Goal: Task Accomplishment & Management: Complete application form

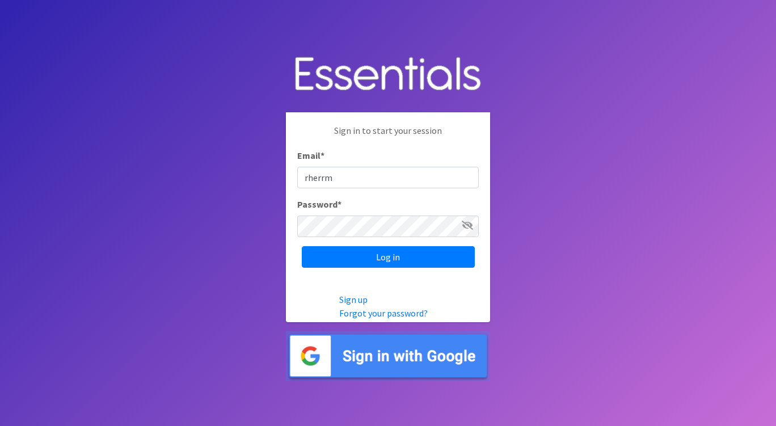
type input "[EMAIL_ADDRESS][DOMAIN_NAME]"
click at [302, 246] on input "Log in" at bounding box center [388, 257] width 173 height 22
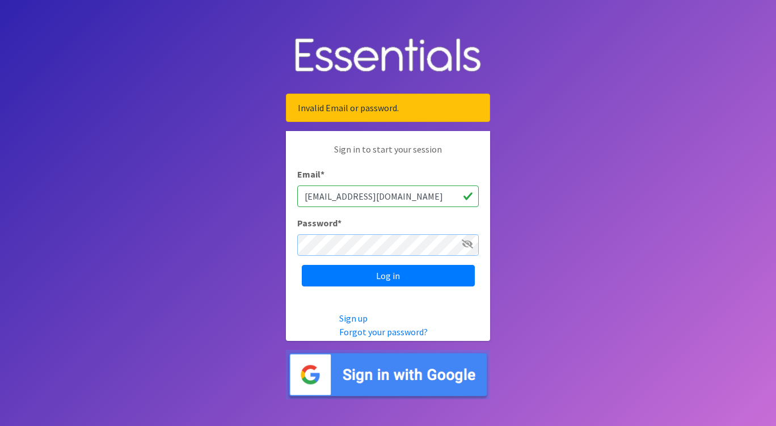
click at [302, 265] on input "Log in" at bounding box center [388, 276] width 173 height 22
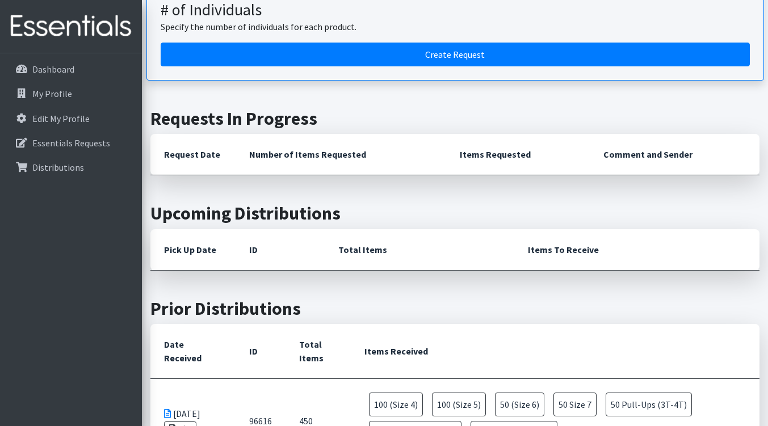
scroll to position [113, 0]
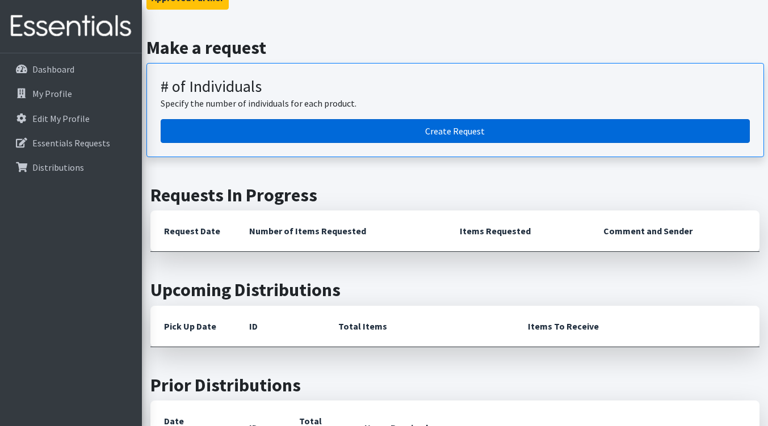
click at [457, 129] on link "Create Request" at bounding box center [455, 131] width 589 height 24
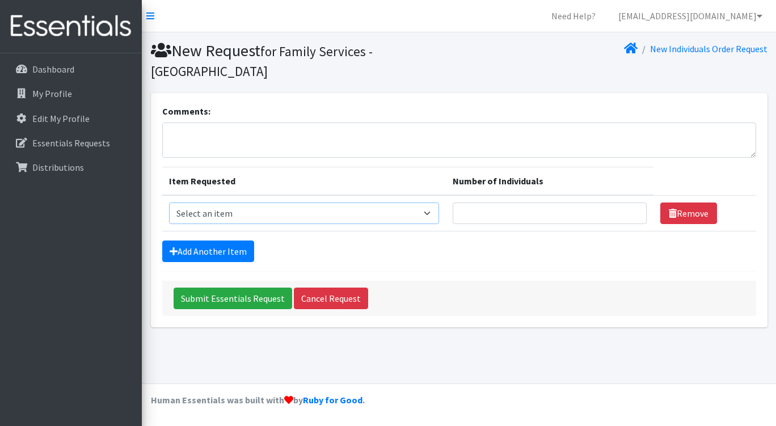
click at [310, 203] on select "Select an item (Newborn) (Preemie) (Size 1) (Size 2) (Size 3) (Size 4) (Size 5)…" at bounding box center [304, 214] width 270 height 22
select select "14510"
click at [169, 203] on select "Select an item (Newborn) (Preemie) (Size 1) (Size 2) (Size 3) (Size 4) (Size 5)…" at bounding box center [304, 214] width 270 height 22
click at [507, 203] on input "Number of Individuals" at bounding box center [550, 214] width 194 height 22
type input "2"
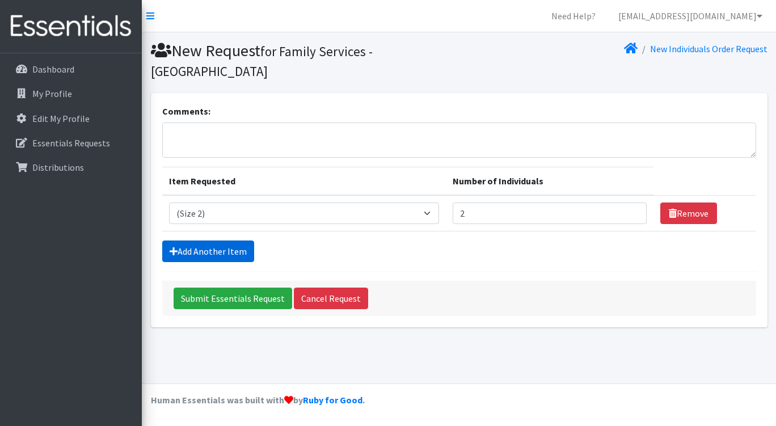
click at [231, 241] on link "Add Another Item" at bounding box center [208, 252] width 92 height 22
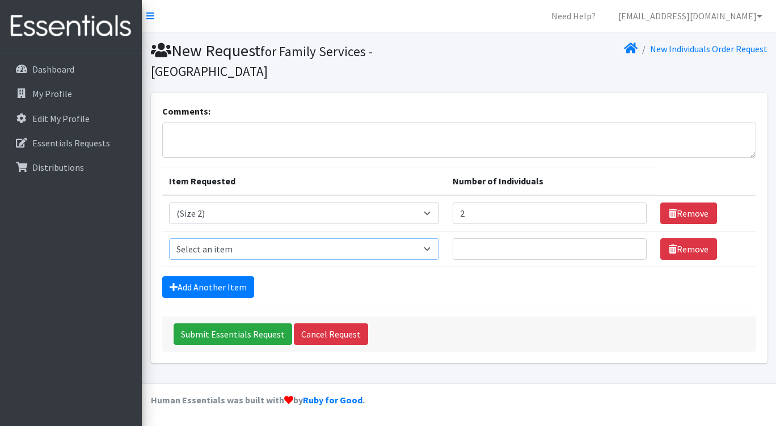
click at [237, 238] on select "Select an item (Newborn) (Preemie) (Size 1) (Size 2) (Size 3) (Size 4) (Size 5)…" at bounding box center [304, 249] width 270 height 22
select select "14512"
click at [169, 238] on select "Select an item (Newborn) (Preemie) (Size 1) (Size 2) (Size 3) (Size 4) (Size 5)…" at bounding box center [304, 249] width 270 height 22
click at [511, 238] on input "Number of Individuals" at bounding box center [550, 249] width 194 height 22
type input "2"
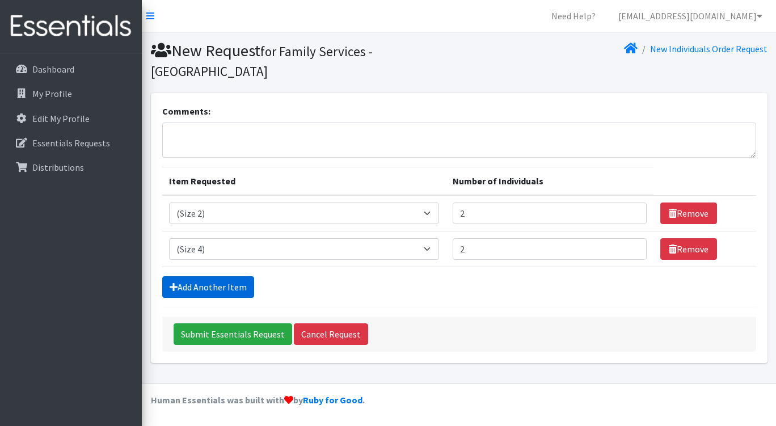
click at [235, 276] on link "Add Another Item" at bounding box center [208, 287] width 92 height 22
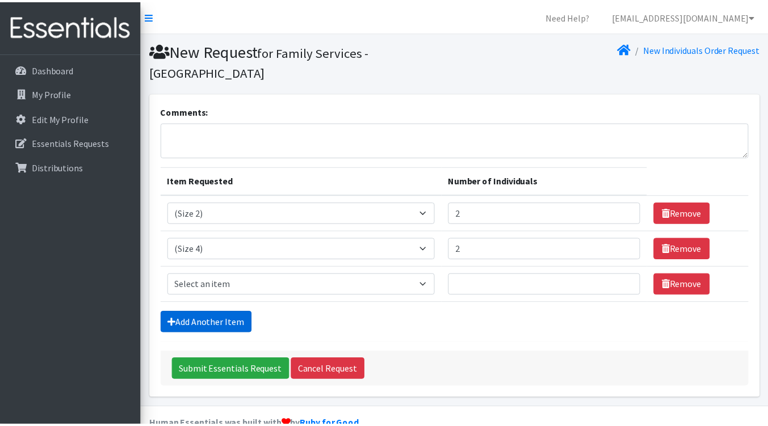
scroll to position [5, 0]
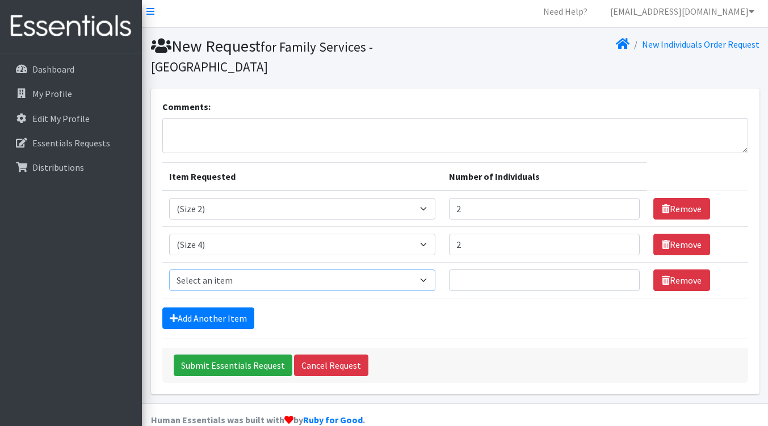
click at [237, 269] on select "Select an item (Newborn) (Preemie) (Size 1) (Size 2) (Size 3) (Size 4) (Size 5)…" at bounding box center [302, 280] width 266 height 22
select select "14488"
click at [169, 269] on select "Select an item (Newborn) (Preemie) (Size 1) (Size 2) (Size 3) (Size 4) (Size 5)…" at bounding box center [302, 280] width 266 height 22
click at [487, 269] on input "Number of Individuals" at bounding box center [544, 280] width 191 height 22
type input "5"
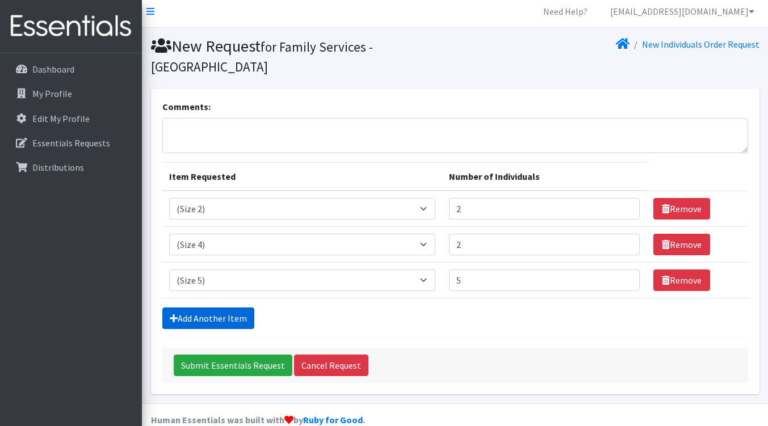
click at [221, 308] on link "Add Another Item" at bounding box center [208, 319] width 92 height 22
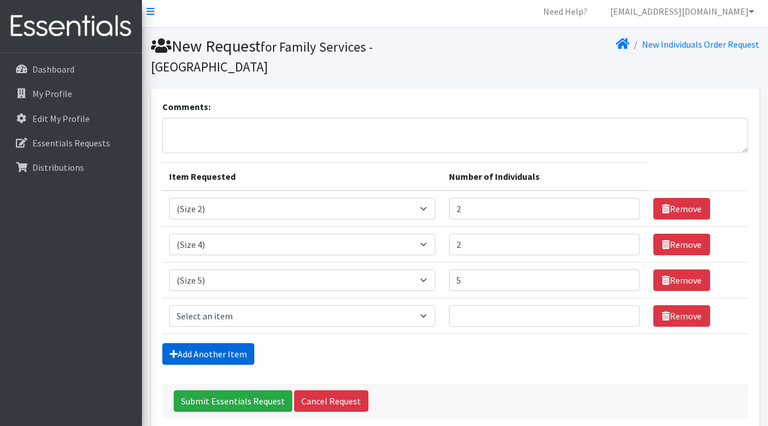
scroll to position [40, 0]
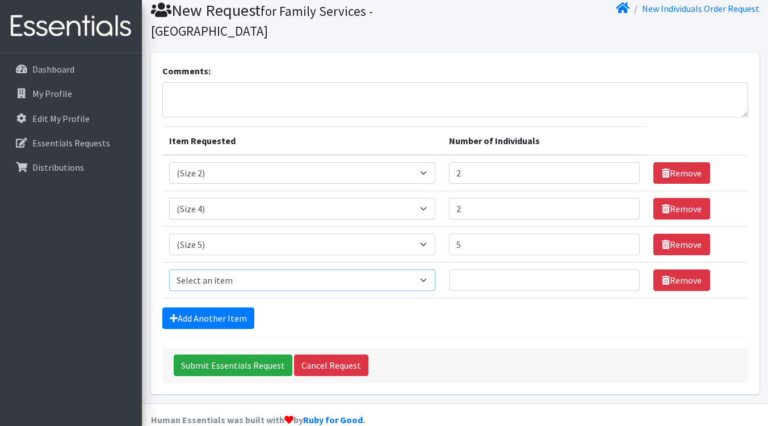
click at [230, 269] on select "Select an item (Newborn) (Preemie) (Size 1) (Size 2) (Size 3) (Size 4) (Size 5)…" at bounding box center [302, 280] width 266 height 22
select select "14491"
click at [169, 269] on select "Select an item (Newborn) (Preemie) (Size 1) (Size 2) (Size 3) (Size 4) (Size 5)…" at bounding box center [302, 280] width 266 height 22
click at [513, 269] on input "Number of Individuals" at bounding box center [544, 280] width 191 height 22
type input "2"
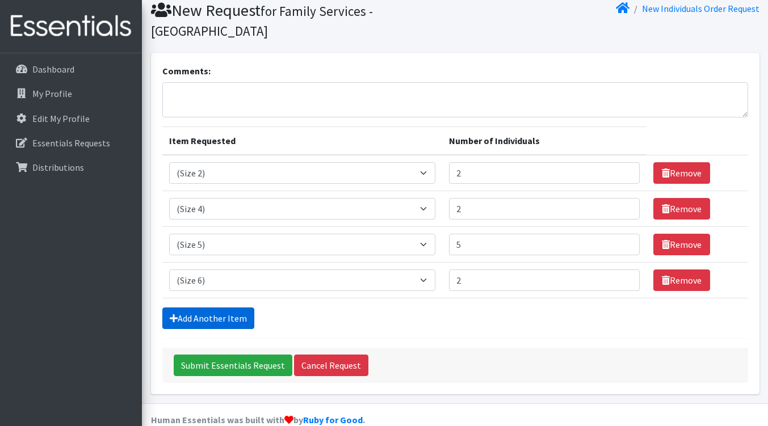
click at [189, 308] on link "Add Another Item" at bounding box center [208, 319] width 92 height 22
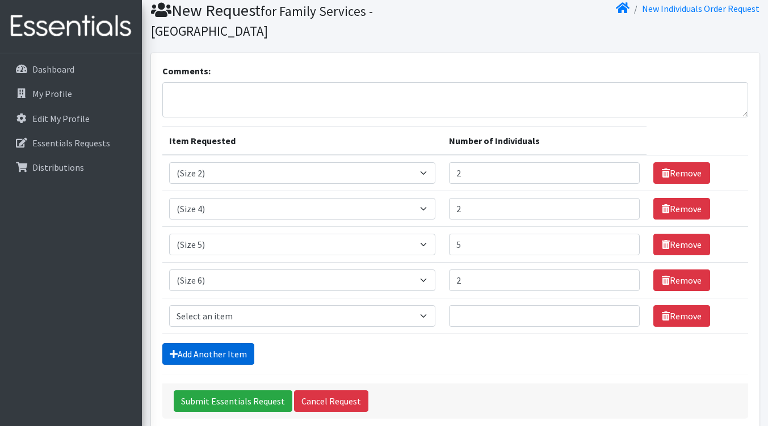
scroll to position [76, 0]
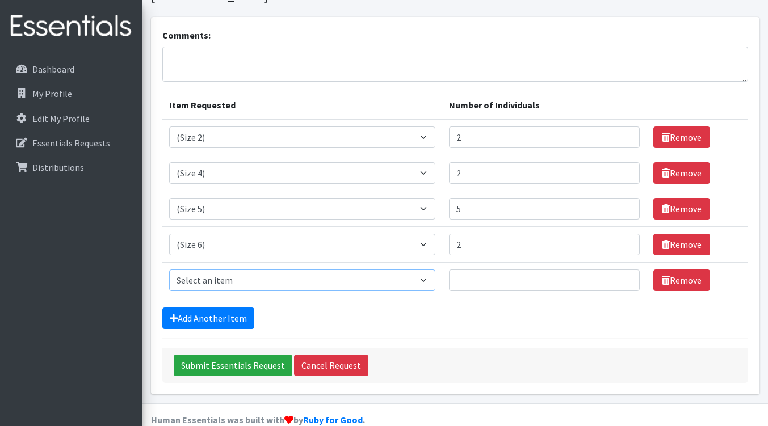
click at [218, 269] on select "Select an item (Newborn) (Preemie) (Size 1) (Size 2) (Size 3) (Size 4) (Size 5)…" at bounding box center [302, 280] width 266 height 22
select select "14953"
click at [169, 269] on select "Select an item (Newborn) (Preemie) (Size 1) (Size 2) (Size 3) (Size 4) (Size 5)…" at bounding box center [302, 280] width 266 height 22
click at [495, 269] on input "Number of Individuals" at bounding box center [544, 280] width 191 height 22
type input "2"
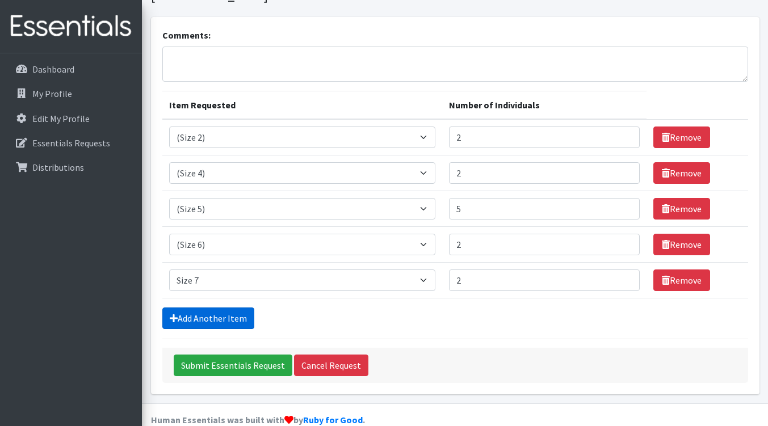
click at [218, 308] on link "Add Another Item" at bounding box center [208, 319] width 92 height 22
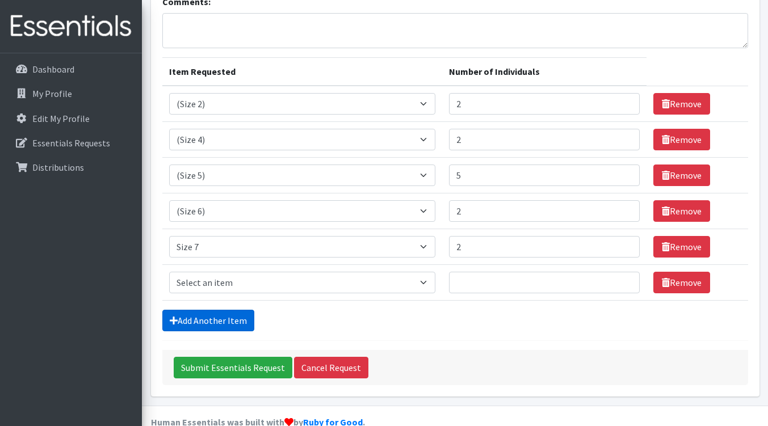
scroll to position [112, 0]
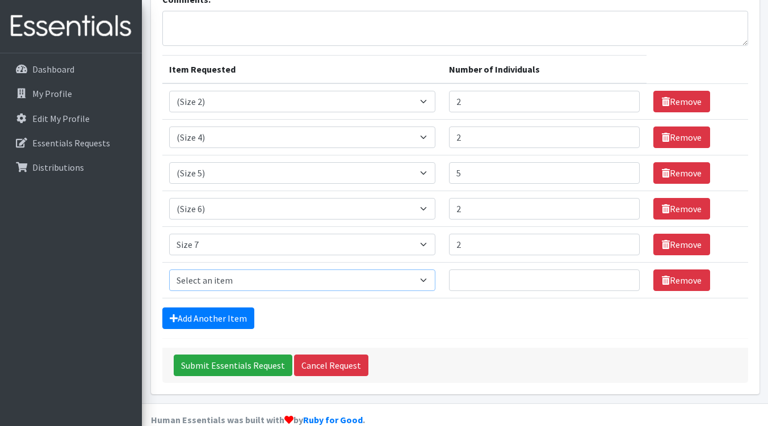
click at [233, 269] on select "Select an item (Newborn) (Preemie) (Size 1) (Size 2) (Size 3) (Size 4) (Size 5)…" at bounding box center [302, 280] width 266 height 22
select select "15012"
click at [169, 269] on select "Select an item (Newborn) (Preemie) (Size 1) (Size 2) (Size 3) (Size 4) (Size 5)…" at bounding box center [302, 280] width 266 height 22
click at [499, 269] on input "Number of Individuals" at bounding box center [544, 280] width 191 height 22
type input "1"
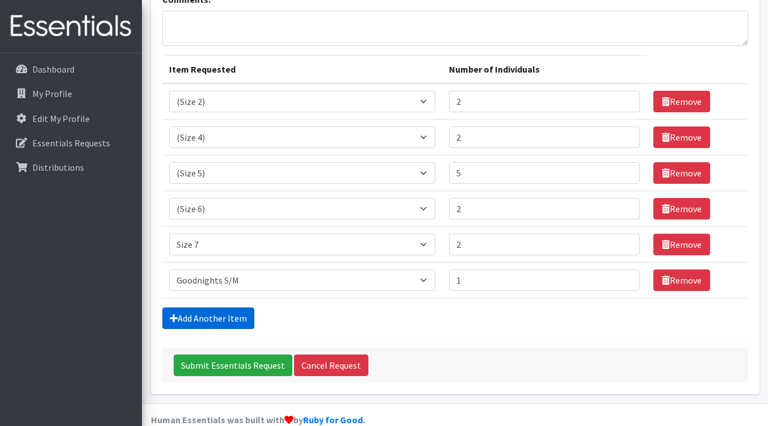
click at [221, 308] on link "Add Another Item" at bounding box center [208, 319] width 92 height 22
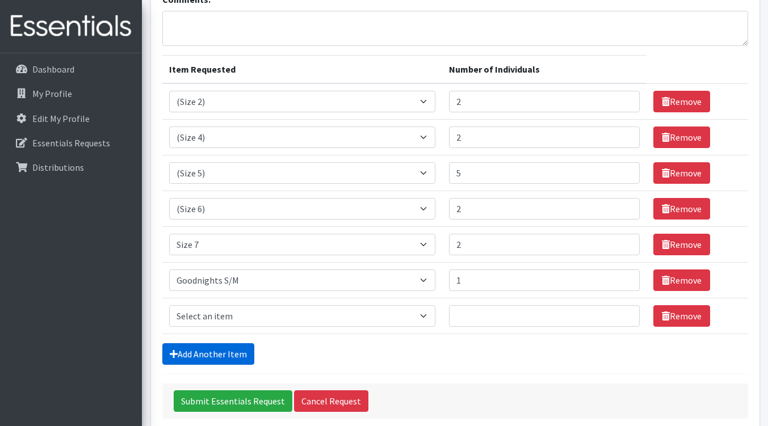
scroll to position [148, 0]
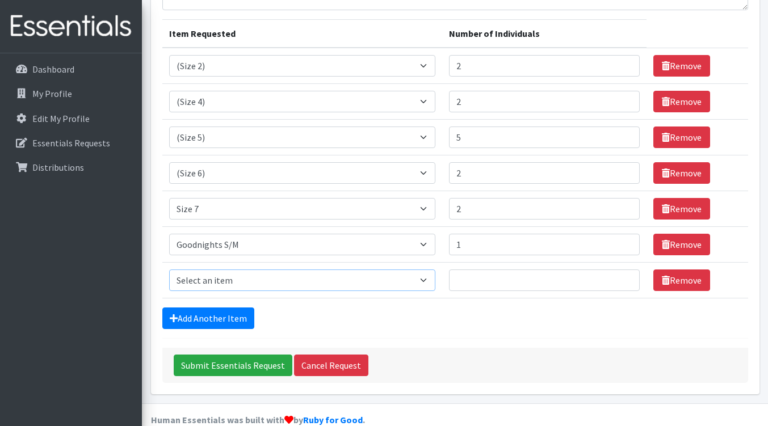
click at [267, 269] on select "Select an item (Newborn) (Preemie) (Size 1) (Size 2) (Size 3) (Size 4) (Size 5)…" at bounding box center [302, 280] width 266 height 22
select select "14487"
click at [169, 269] on select "Select an item (Newborn) (Preemie) (Size 1) (Size 2) (Size 3) (Size 4) (Size 5)…" at bounding box center [302, 280] width 266 height 22
click at [486, 269] on input "Number of Individuals" at bounding box center [544, 280] width 191 height 22
type input "3"
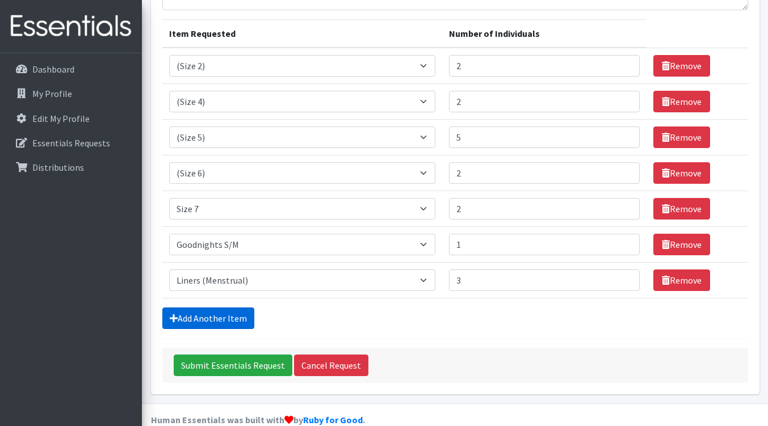
click at [234, 308] on link "Add Another Item" at bounding box center [208, 319] width 92 height 22
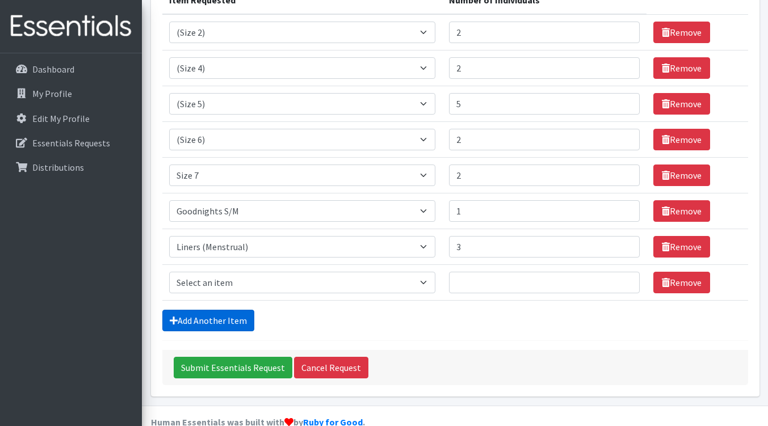
scroll to position [183, 0]
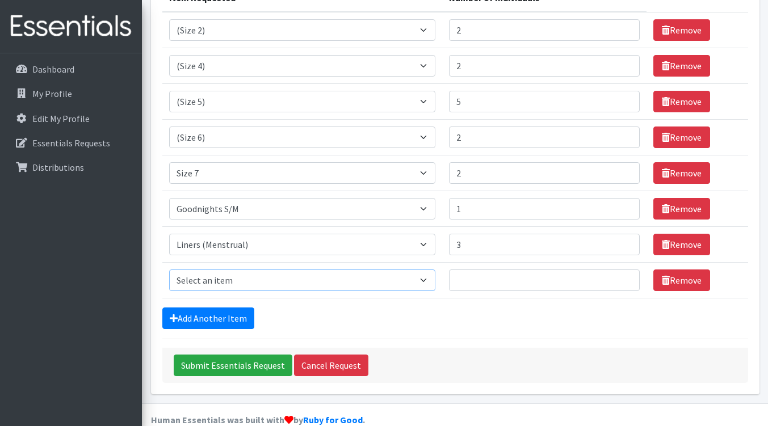
drag, startPoint x: 248, startPoint y: 263, endPoint x: 251, endPoint y: 254, distance: 9.2
click at [248, 269] on select "Select an item (Newborn) (Preemie) (Size 1) (Size 2) (Size 3) (Size 4) (Size 5)…" at bounding box center [302, 280] width 266 height 22
select select "14484"
click at [169, 269] on select "Select an item (Newborn) (Preemie) (Size 1) (Size 2) (Size 3) (Size 4) (Size 5)…" at bounding box center [302, 280] width 266 height 22
click at [493, 269] on input "Number of Individuals" at bounding box center [544, 280] width 191 height 22
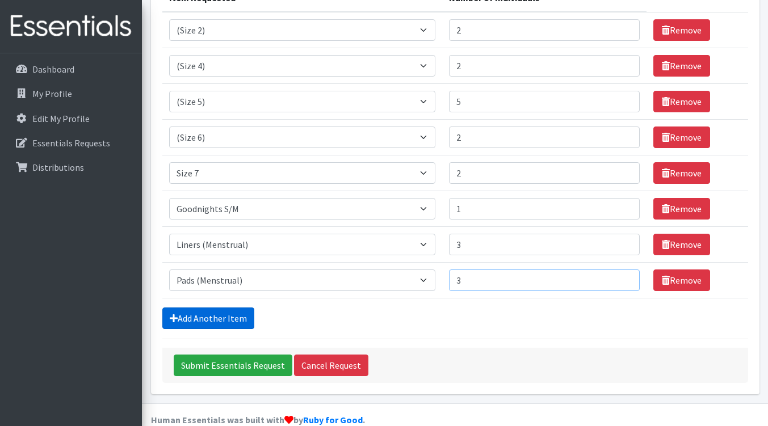
type input "3"
click at [192, 308] on link "Add Another Item" at bounding box center [208, 319] width 92 height 22
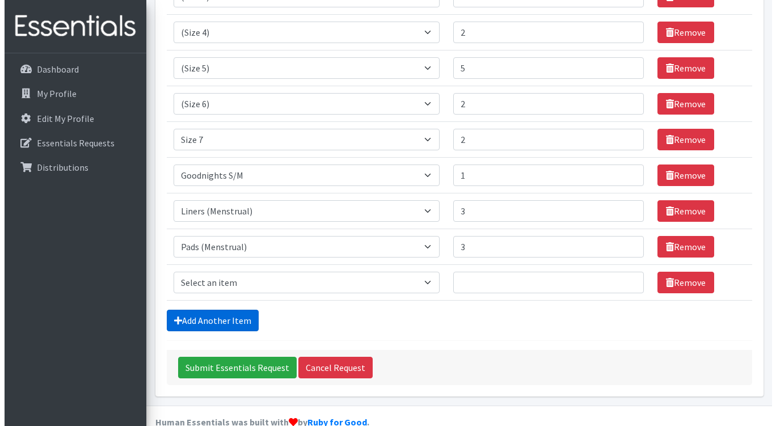
scroll to position [219, 0]
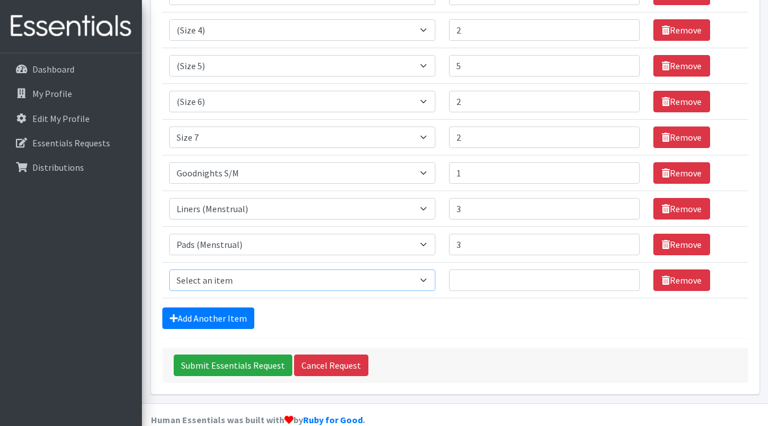
drag, startPoint x: 274, startPoint y: 261, endPoint x: 277, endPoint y: 255, distance: 6.9
click at [274, 269] on select "Select an item (Newborn) (Preemie) (Size 1) (Size 2) (Size 3) (Size 4) (Size 5)…" at bounding box center [302, 280] width 266 height 22
select select "14485"
click at [169, 269] on select "Select an item (Newborn) (Preemie) (Size 1) (Size 2) (Size 3) (Size 4) (Size 5)…" at bounding box center [302, 280] width 266 height 22
click at [496, 269] on input "Number of Individuals" at bounding box center [544, 280] width 191 height 22
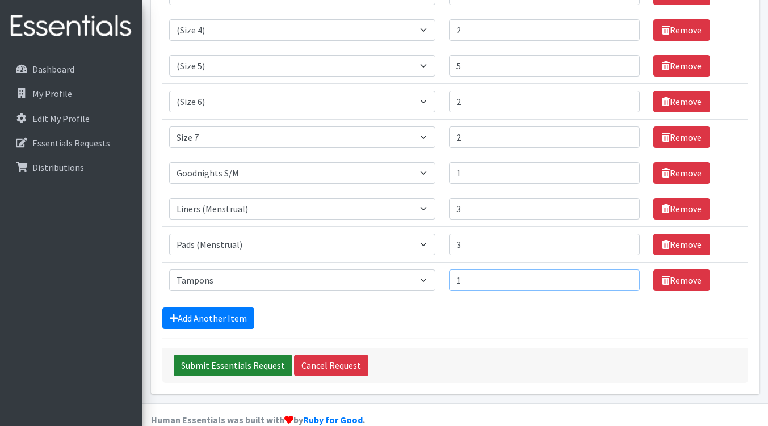
type input "1"
click at [233, 355] on input "Submit Essentials Request" at bounding box center [233, 366] width 119 height 22
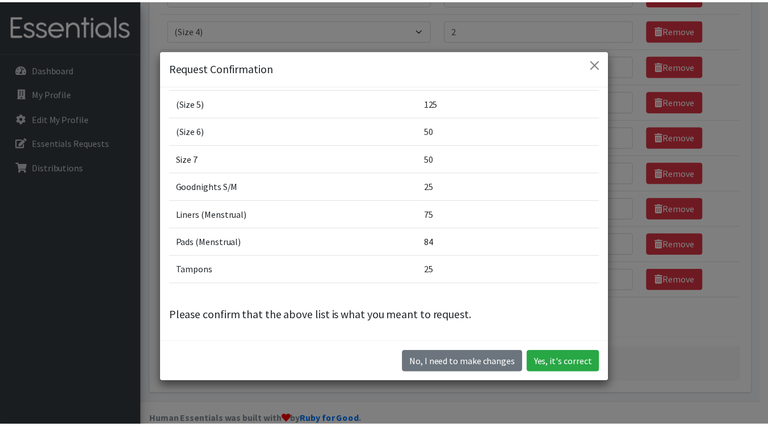
scroll to position [32, 0]
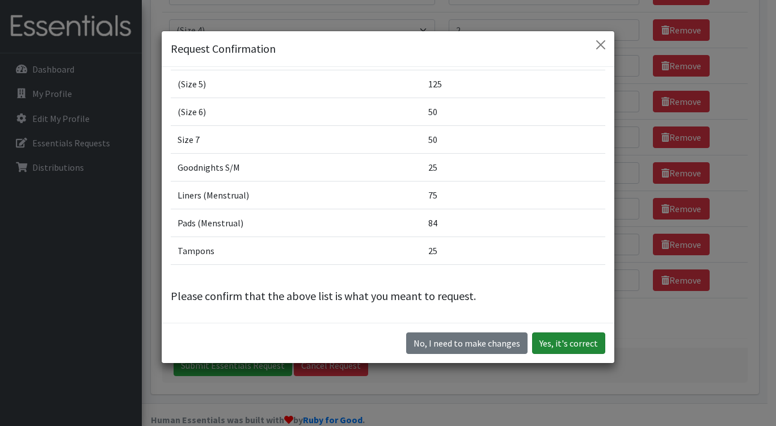
click at [567, 340] on button "Yes, it's correct" at bounding box center [568, 343] width 73 height 22
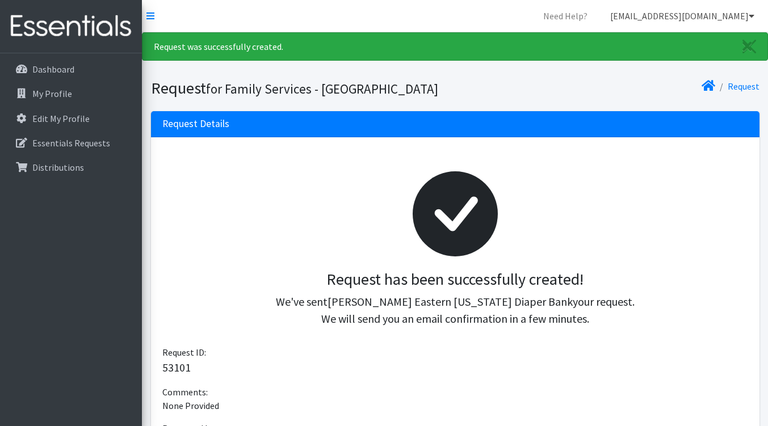
click at [698, 12] on link "[EMAIL_ADDRESS][DOMAIN_NAME]" at bounding box center [682, 16] width 162 height 23
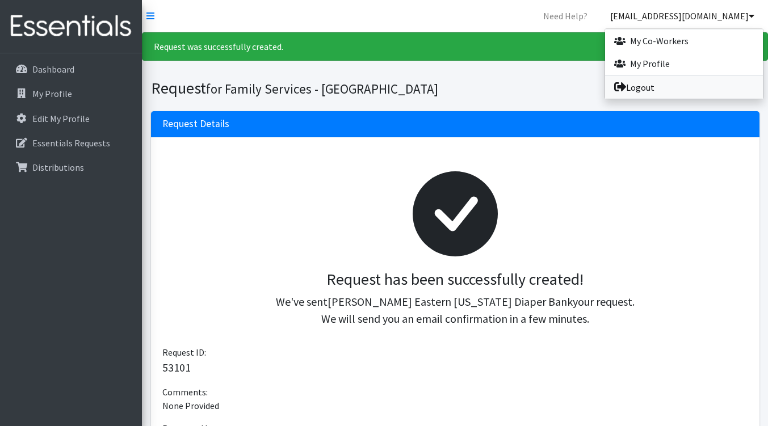
click at [670, 83] on link "Logout" at bounding box center [684, 87] width 158 height 23
